Goal: Transaction & Acquisition: Book appointment/travel/reservation

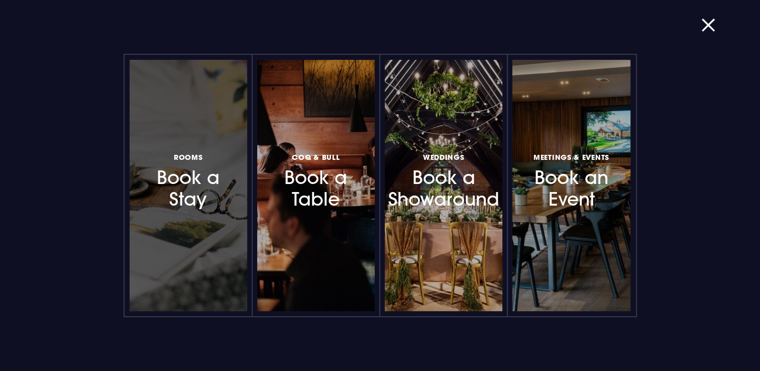
click at [191, 184] on h3 "Rooms Book a Stay" at bounding box center [188, 180] width 87 height 60
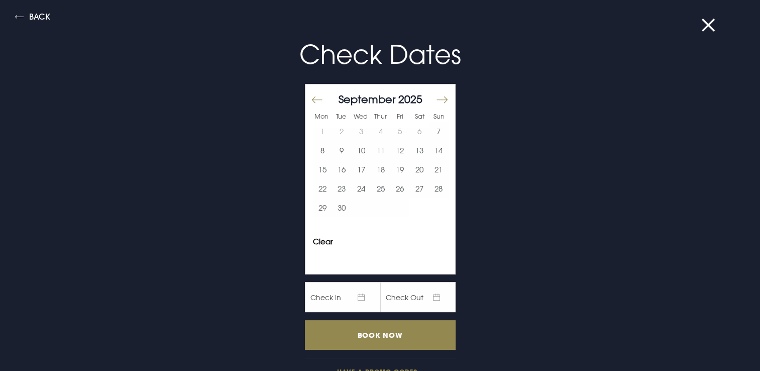
click at [435, 100] on button "Move forward to switch to the next month." at bounding box center [441, 99] width 12 height 21
click at [311, 95] on button "Move backward to switch to the previous month." at bounding box center [317, 99] width 12 height 21
click at [390, 188] on button "26" at bounding box center [400, 188] width 20 height 19
click at [313, 208] on button "29" at bounding box center [323, 207] width 20 height 19
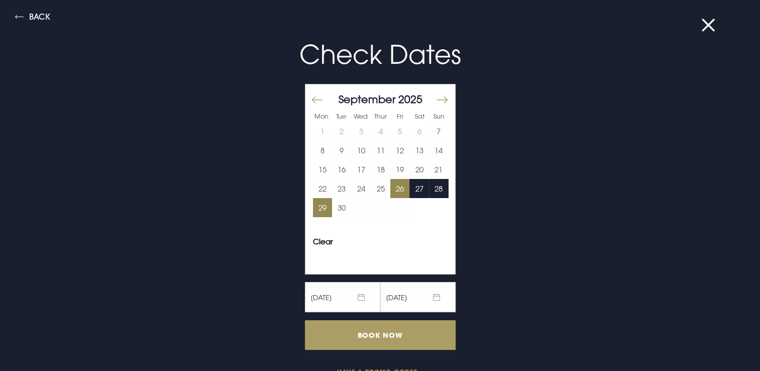
click at [371, 343] on input "Book Now" at bounding box center [380, 335] width 151 height 30
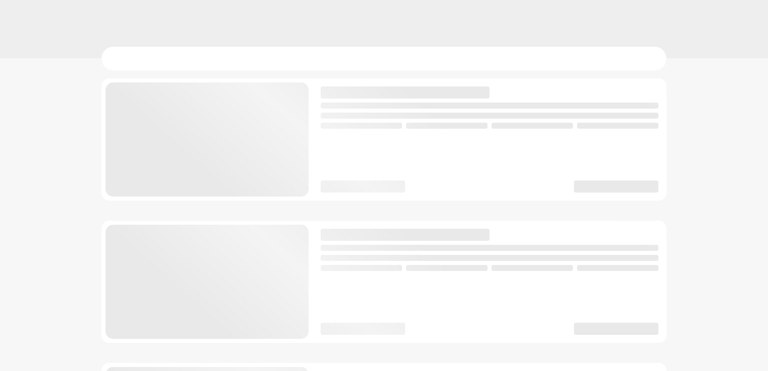
click at [372, 0] on html at bounding box center [384, 0] width 768 height 0
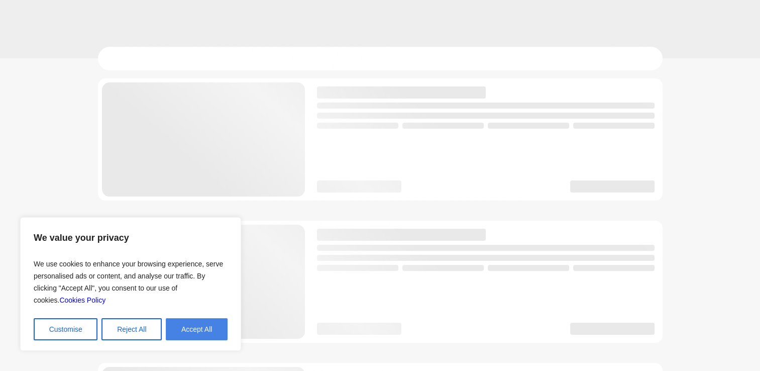
click at [197, 331] on button "Accept All" at bounding box center [197, 329] width 62 height 22
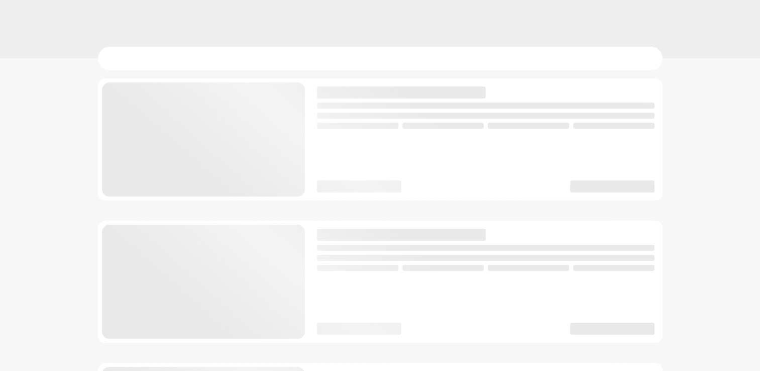
checkbox input "true"
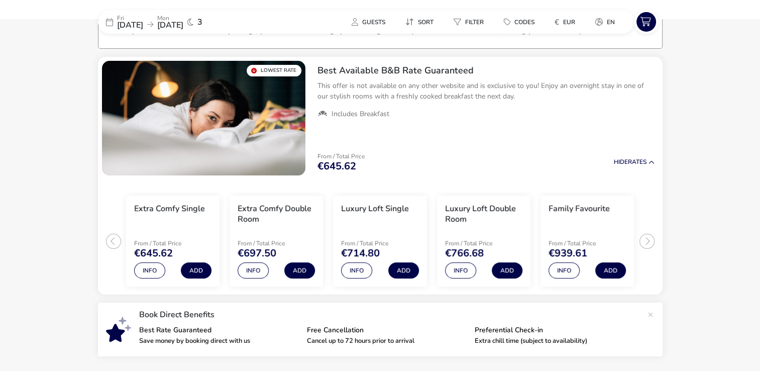
scroll to position [76, 0]
click at [372, 27] on button "Guests" at bounding box center [369, 22] width 50 height 15
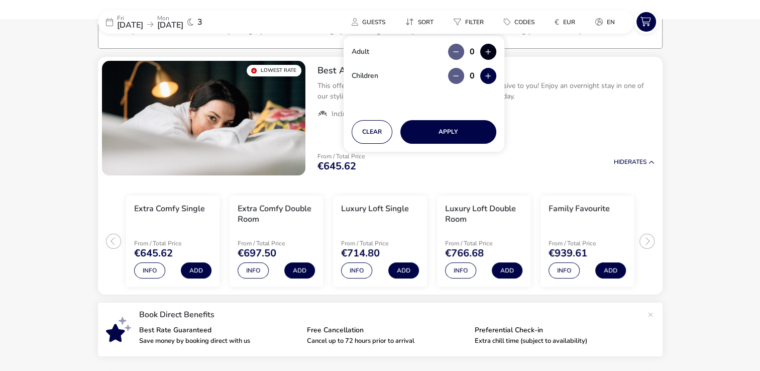
click at [487, 54] on button "button" at bounding box center [488, 52] width 16 height 16
type input "1"
click at [444, 126] on button "Apply" at bounding box center [448, 132] width 96 height 24
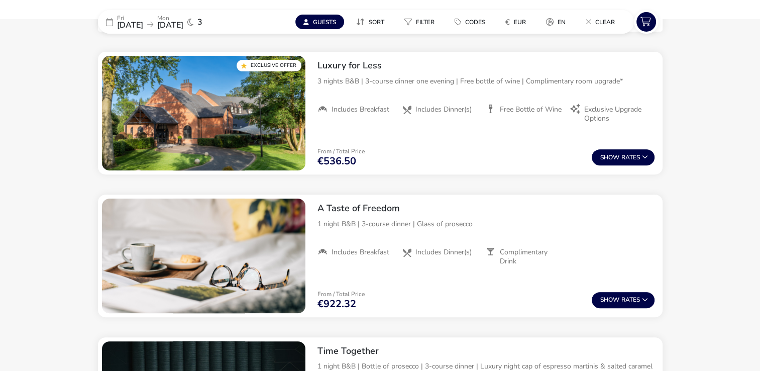
scroll to position [76, 0]
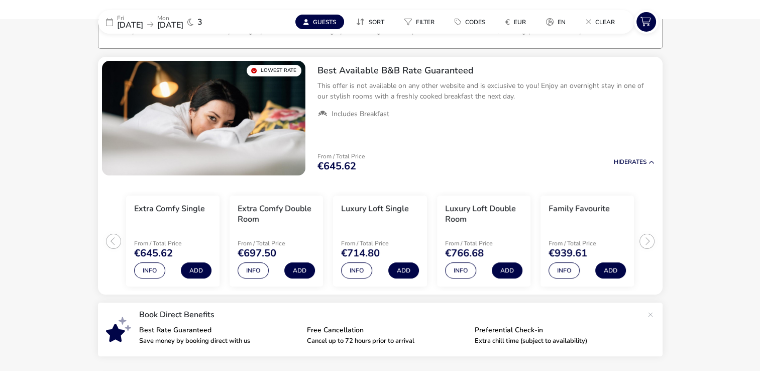
click at [331, 27] on button "Guests" at bounding box center [319, 22] width 49 height 15
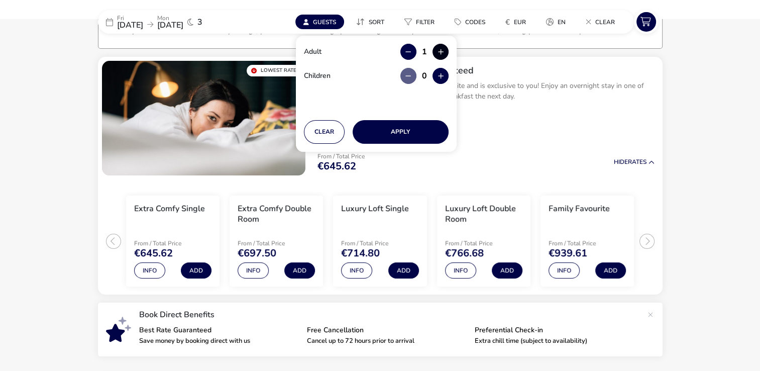
click at [445, 51] on button "button" at bounding box center [440, 52] width 16 height 16
type input "2"
click at [422, 125] on button "Apply" at bounding box center [401, 132] width 96 height 24
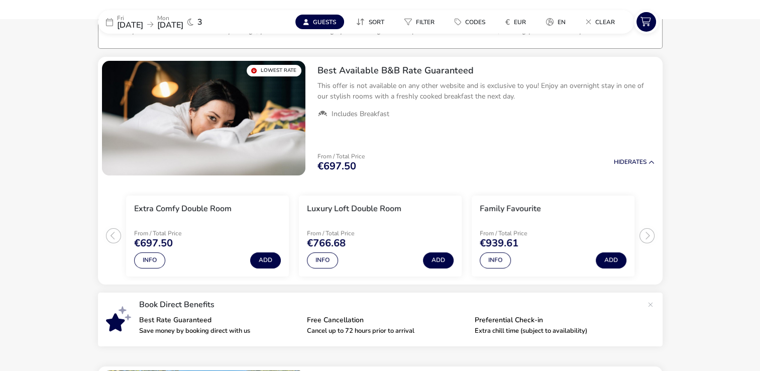
scroll to position [401, 0]
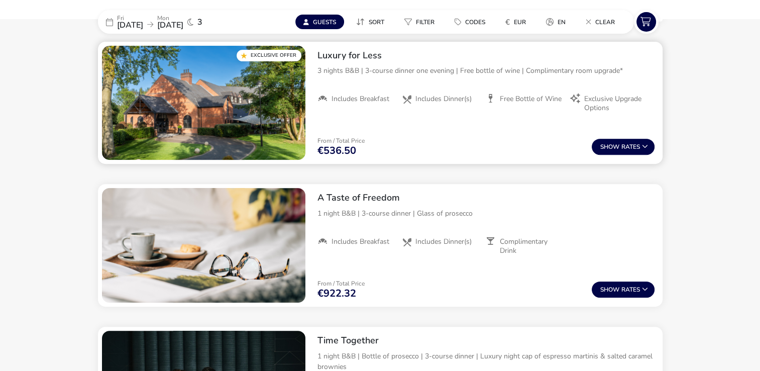
click at [269, 77] on img "1 / 1" at bounding box center [203, 103] width 203 height 115
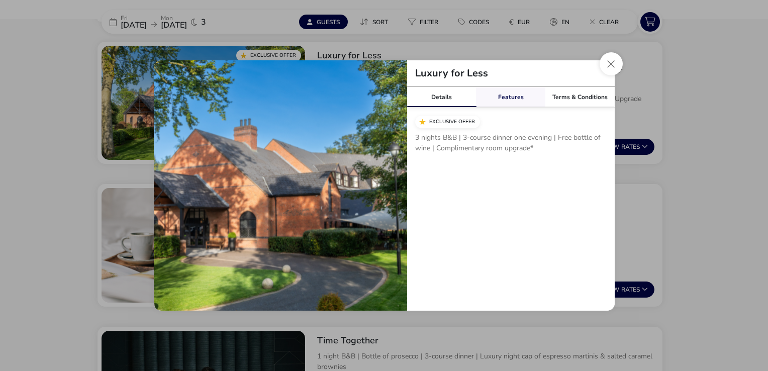
click at [502, 97] on link "Features" at bounding box center [510, 97] width 69 height 20
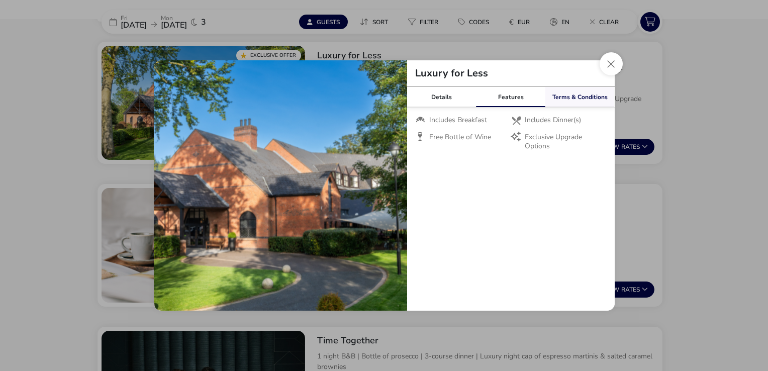
click at [555, 101] on link "Terms & Conditions" at bounding box center [579, 97] width 69 height 20
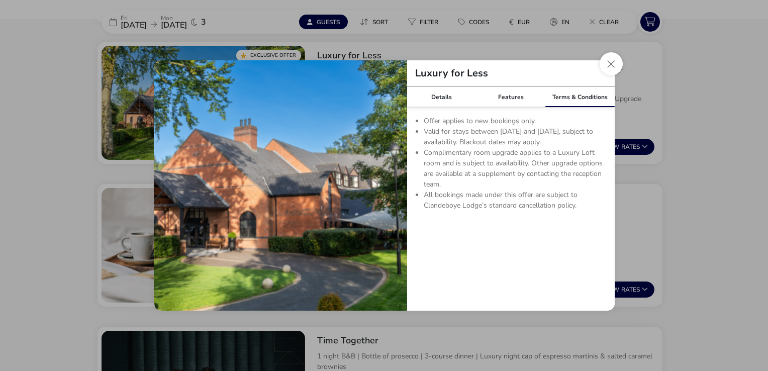
drag, startPoint x: 603, startPoint y: 144, endPoint x: 419, endPoint y: 130, distance: 183.9
click at [419, 130] on ul "Offer applies to new bookings only. Valid for stays between [DATE] and [DATE], …" at bounding box center [510, 163] width 191 height 95
copy li "Valid for stays between [DATE] and [DATE], subject to availability. Blackout da…"
click at [519, 89] on link "Features" at bounding box center [510, 97] width 69 height 20
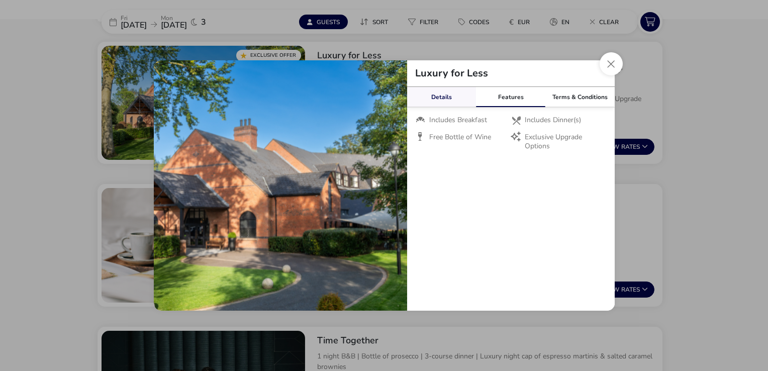
click at [448, 95] on link "Details" at bounding box center [441, 97] width 69 height 20
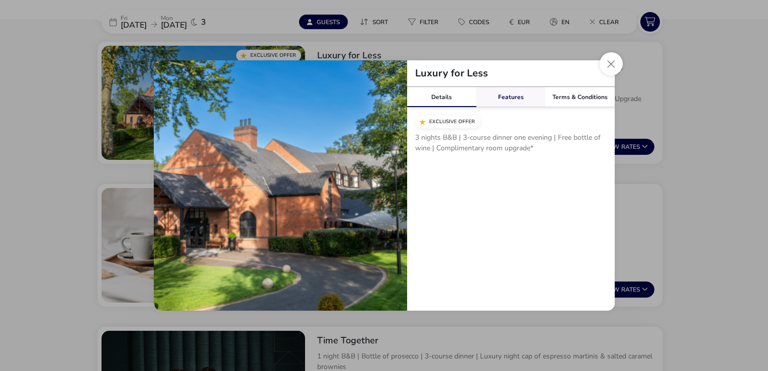
click at [516, 100] on link "Features" at bounding box center [510, 97] width 69 height 20
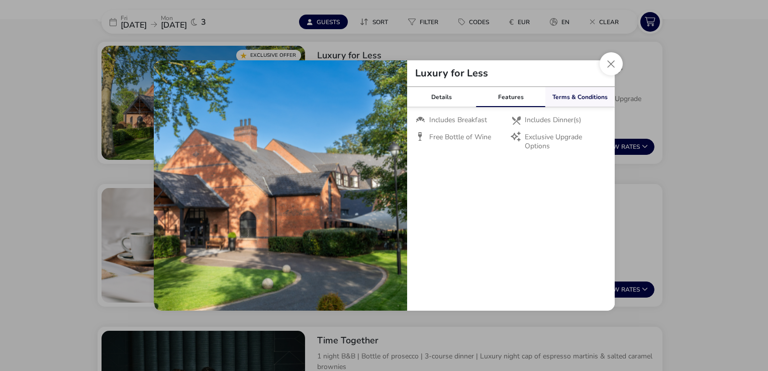
click at [573, 95] on link "Terms & Conditions" at bounding box center [579, 97] width 69 height 20
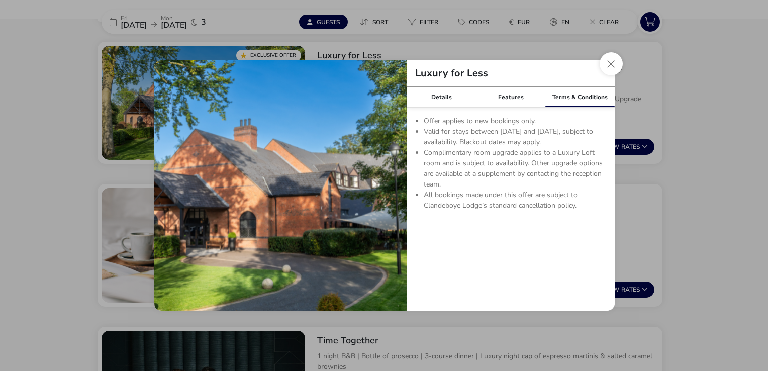
click at [538, 124] on li "Offer applies to new bookings only." at bounding box center [514, 121] width 183 height 11
click at [605, 66] on button "Close modal" at bounding box center [610, 63] width 23 height 23
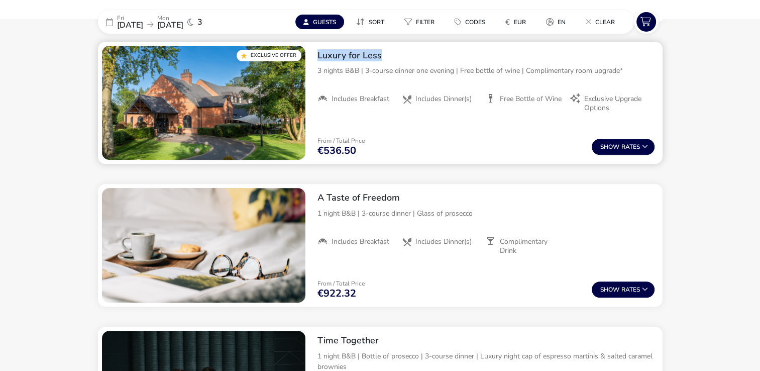
drag, startPoint x: 395, startPoint y: 55, endPoint x: 316, endPoint y: 59, distance: 79.0
click at [316, 59] on div "Luxury for Less 3 nights B&B | 3-course dinner one evening | Free bottle of win…" at bounding box center [485, 81] width 353 height 79
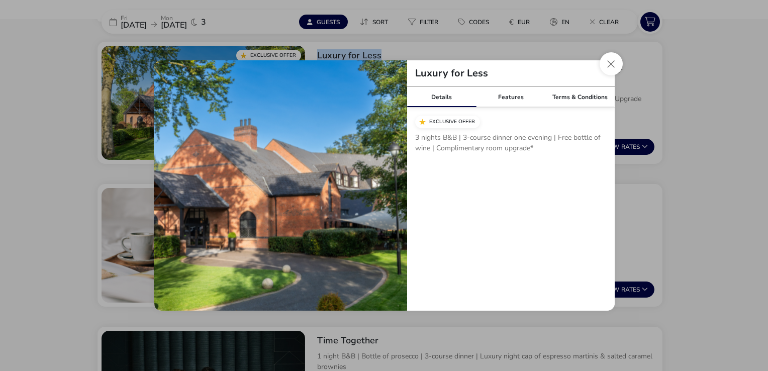
copy h2 "Luxury for Less"
click at [608, 59] on button "Close modal" at bounding box center [610, 63] width 23 height 23
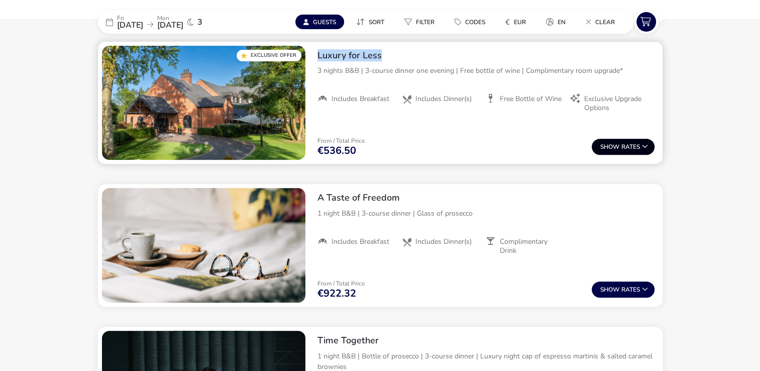
click at [622, 150] on button "Show Rates" at bounding box center [623, 147] width 63 height 16
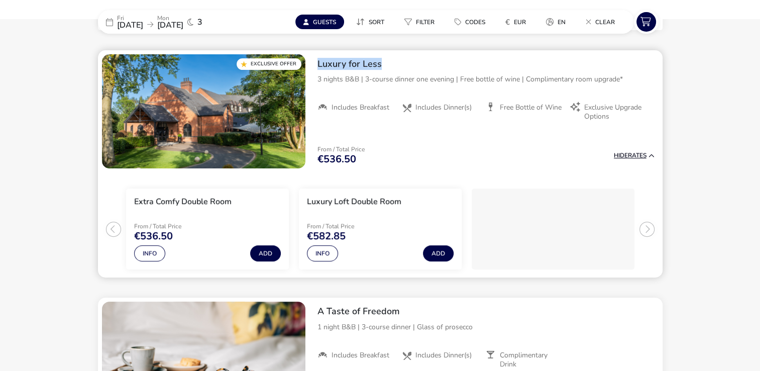
scroll to position [392, 0]
click at [266, 249] on button "Add" at bounding box center [265, 254] width 31 height 16
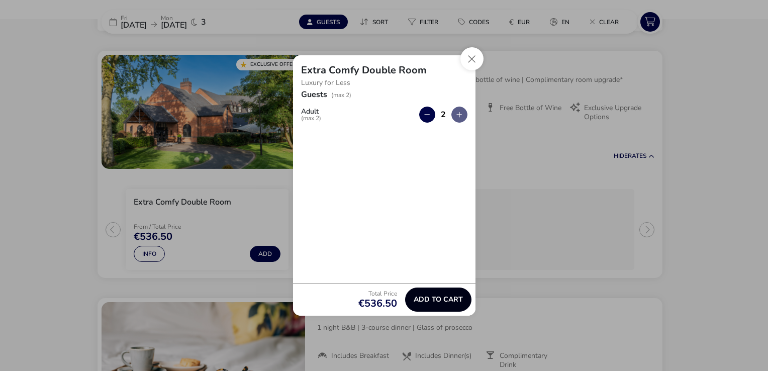
click at [449, 300] on span "Add to cart" at bounding box center [437, 299] width 49 height 8
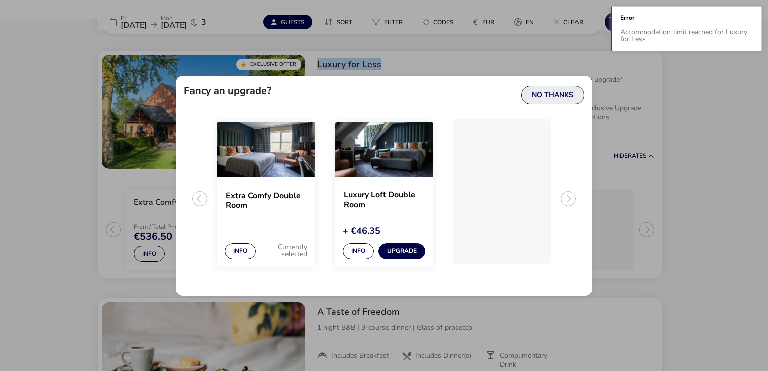
click at [551, 95] on button "No Thanks" at bounding box center [552, 95] width 63 height 18
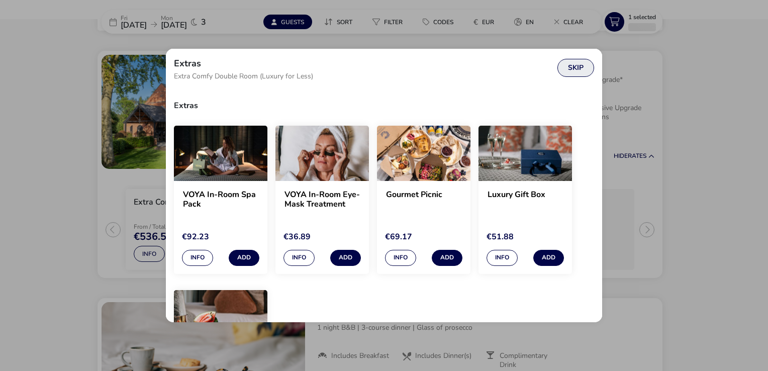
click at [582, 65] on button "Skip" at bounding box center [575, 68] width 37 height 18
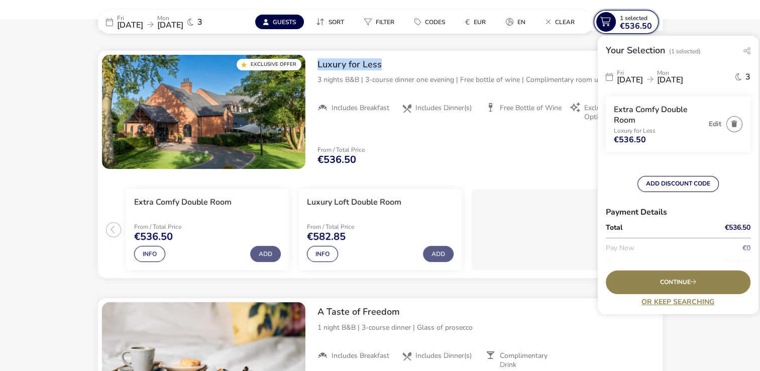
click at [631, 19] on span "1 Selected" at bounding box center [634, 18] width 28 height 8
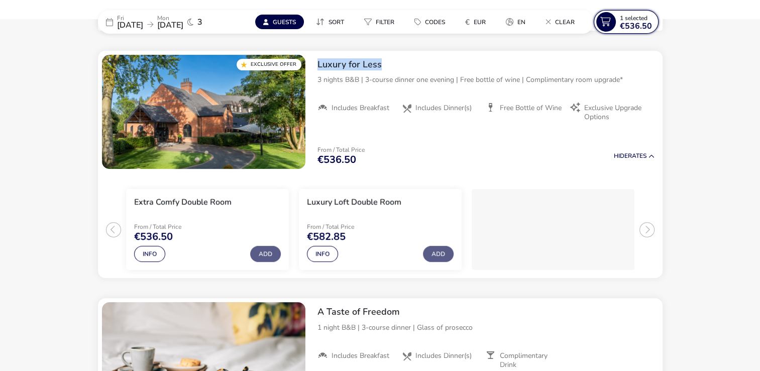
click at [631, 19] on span "1 Selected" at bounding box center [634, 18] width 28 height 8
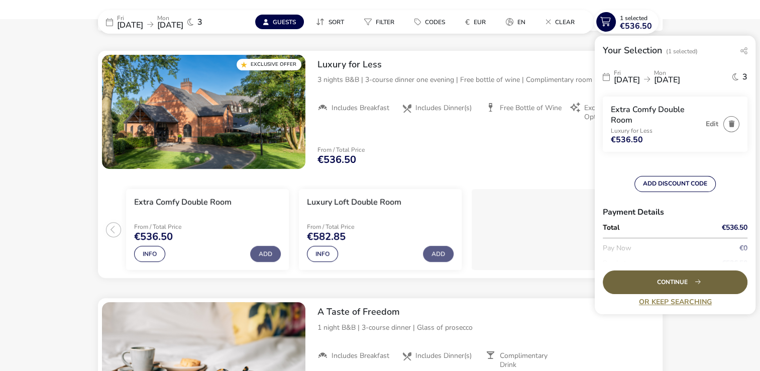
click at [676, 282] on div "Continue" at bounding box center [675, 282] width 145 height 24
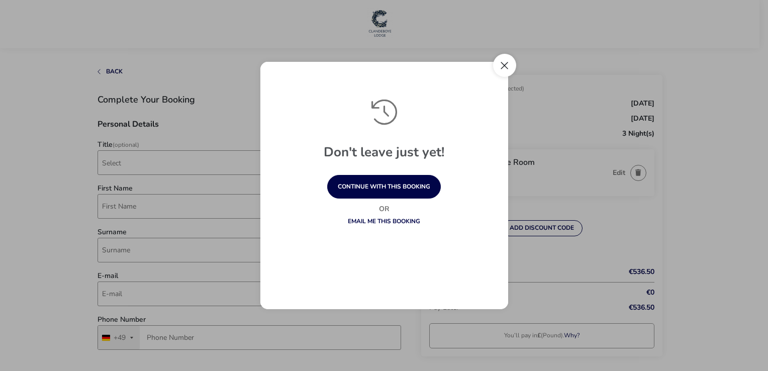
click at [507, 69] on button "Close" at bounding box center [504, 65] width 23 height 23
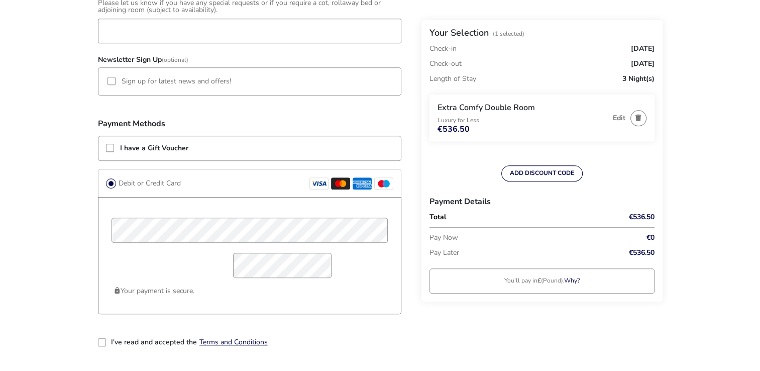
scroll to position [873, 0]
